Goal: Navigation & Orientation: Find specific page/section

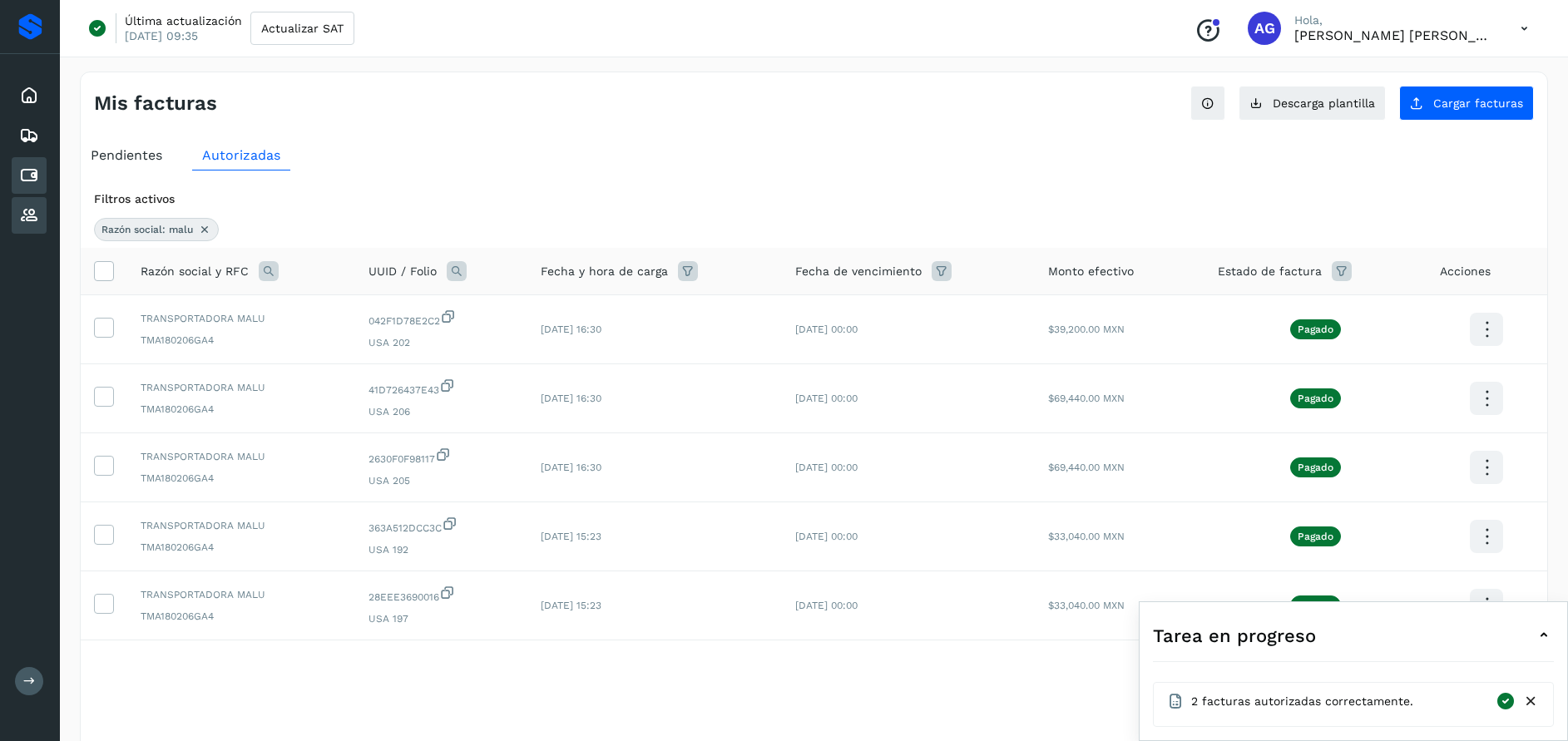
click at [30, 216] on icon at bounding box center [29, 215] width 20 height 20
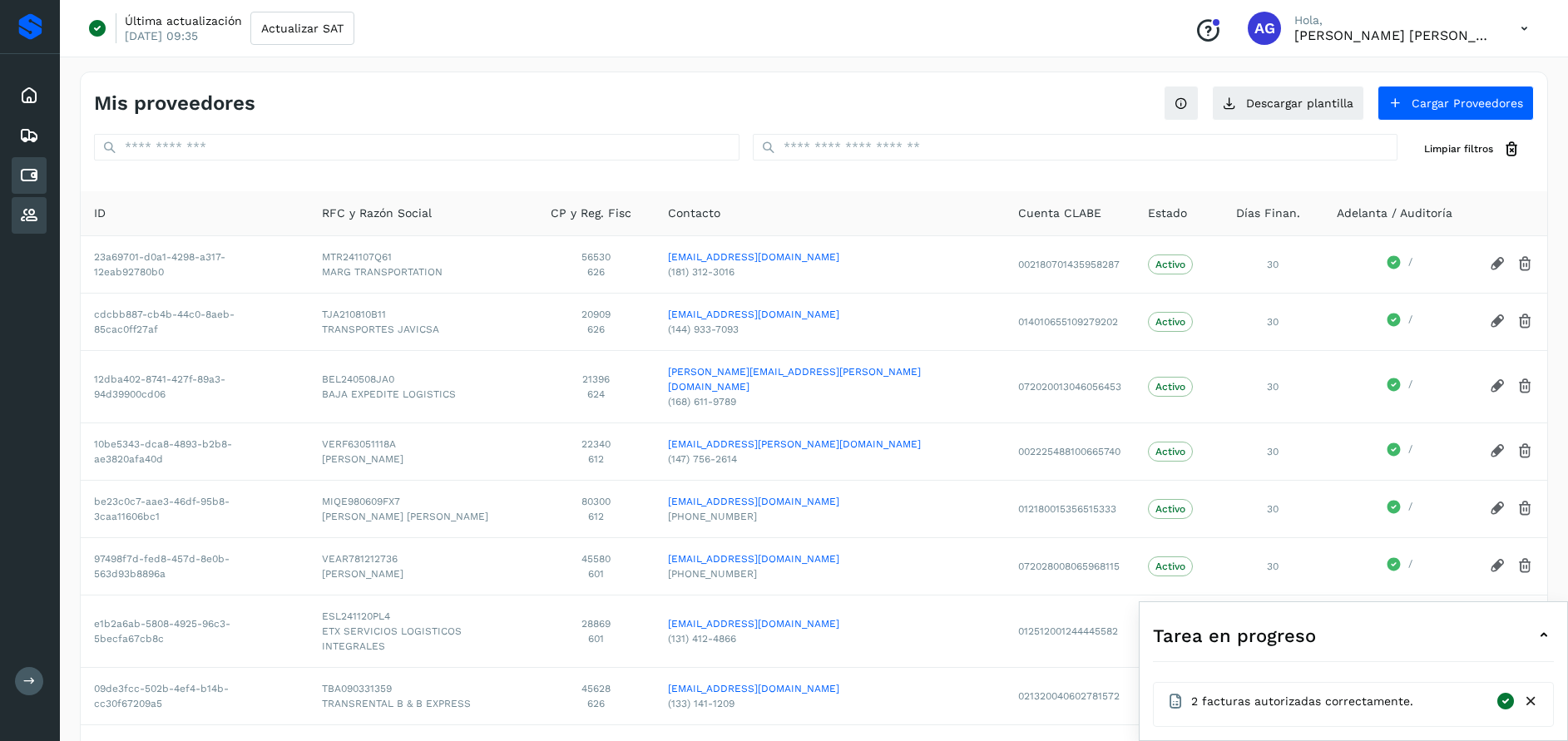
click at [32, 169] on icon at bounding box center [29, 175] width 20 height 20
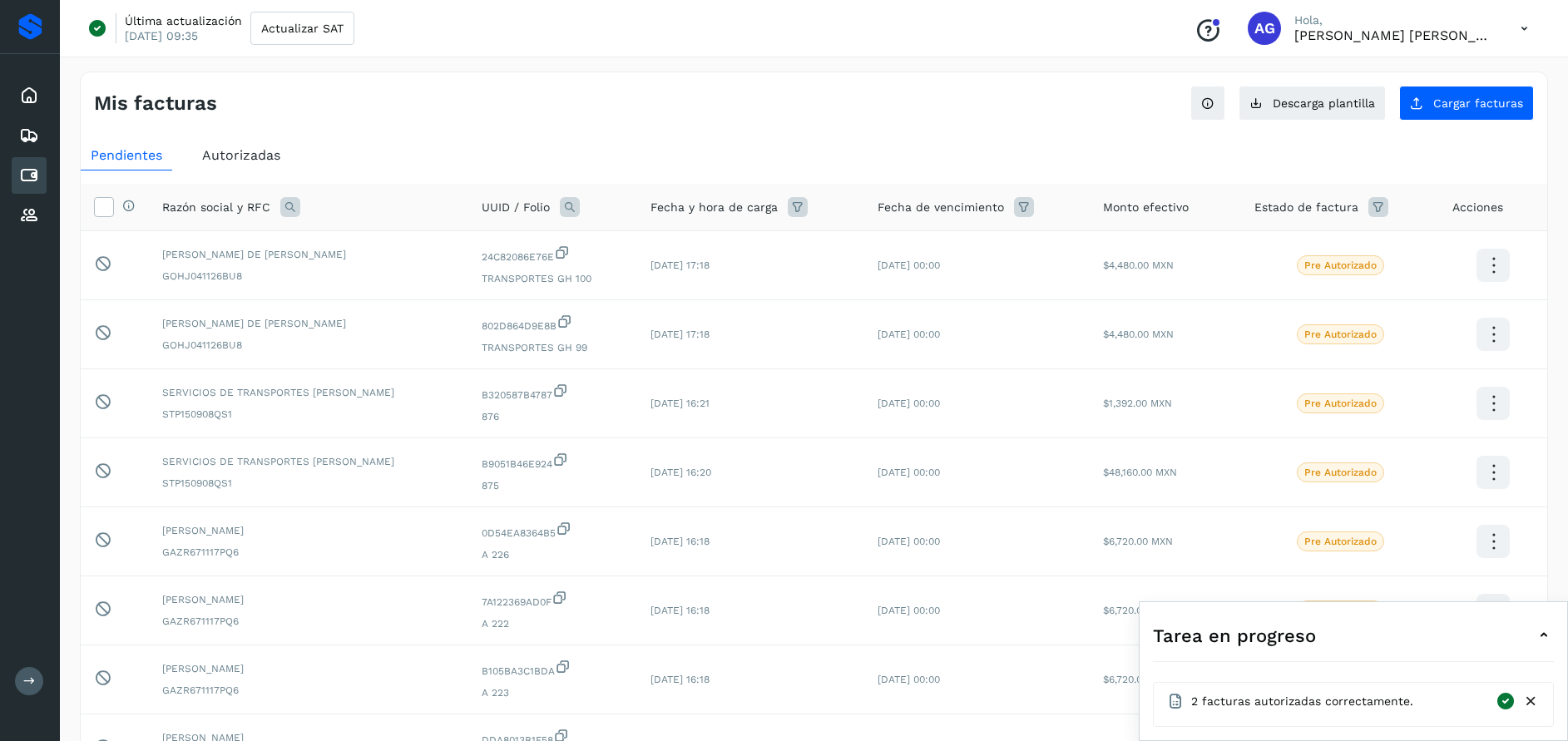
click at [1537, 705] on icon at bounding box center [1531, 702] width 17 height 17
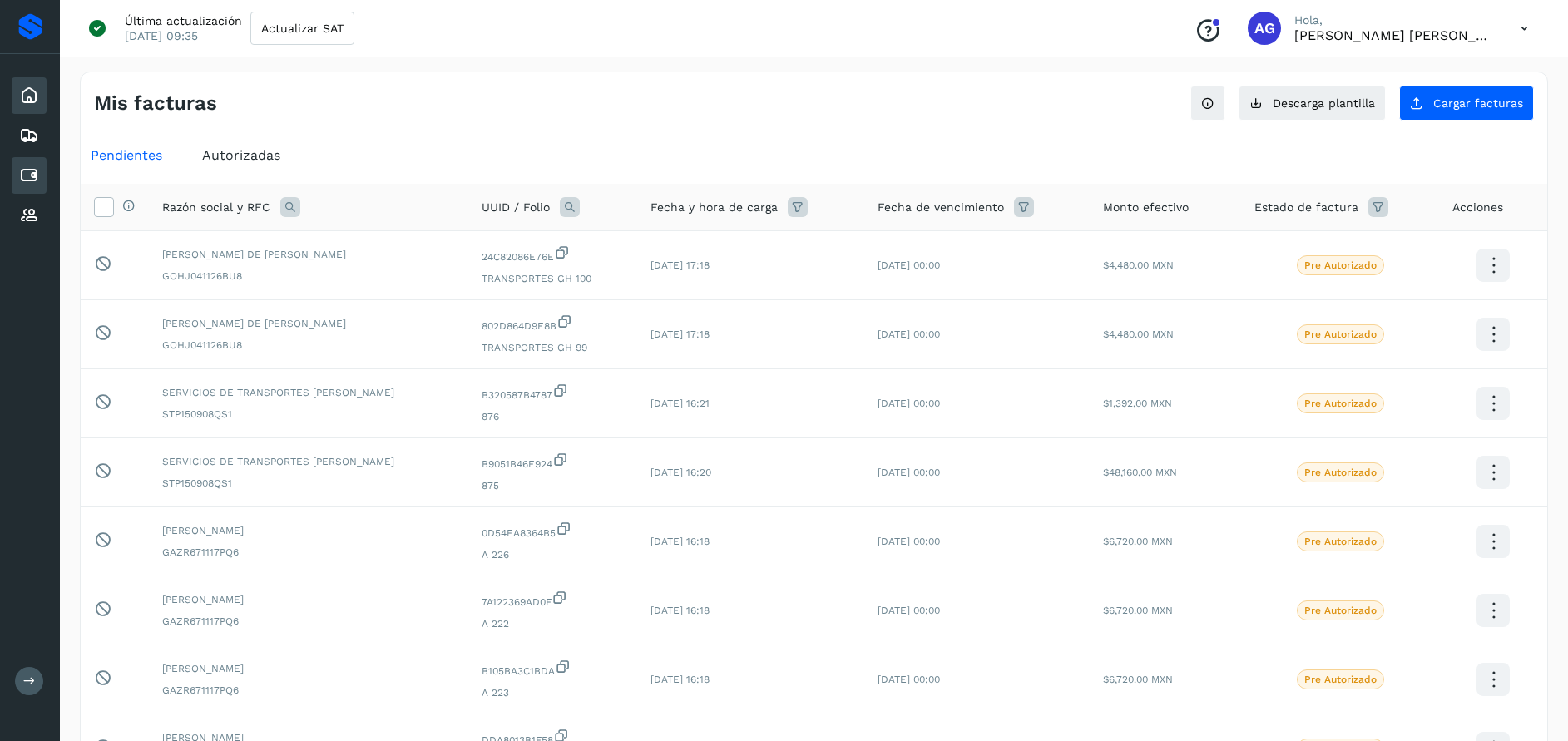
click at [30, 96] on icon at bounding box center [29, 96] width 20 height 20
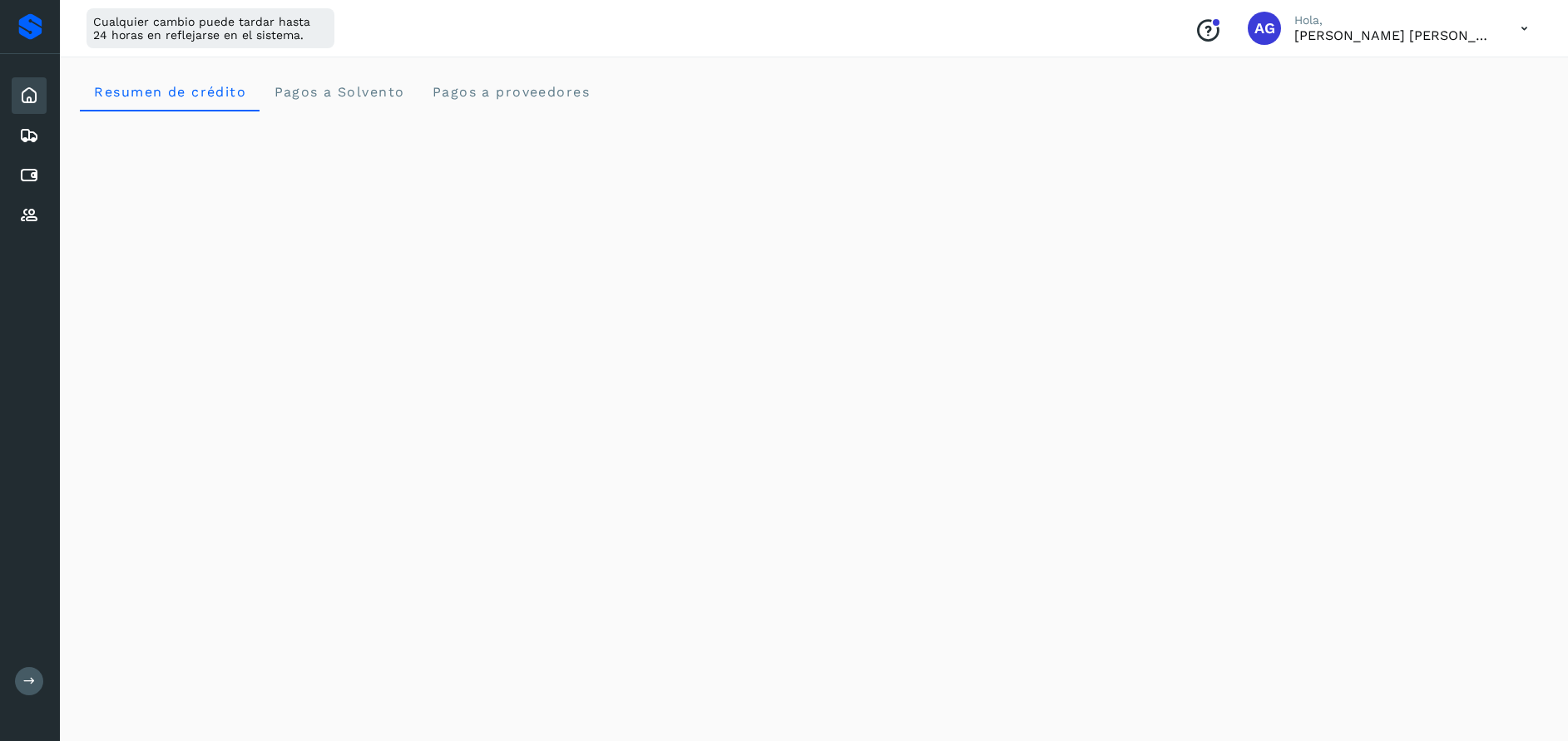
click at [1519, 30] on icon at bounding box center [1524, 28] width 34 height 34
click at [1467, 108] on div "Cerrar sesión" at bounding box center [1441, 107] width 198 height 31
